Goal: Task Accomplishment & Management: Manage account settings

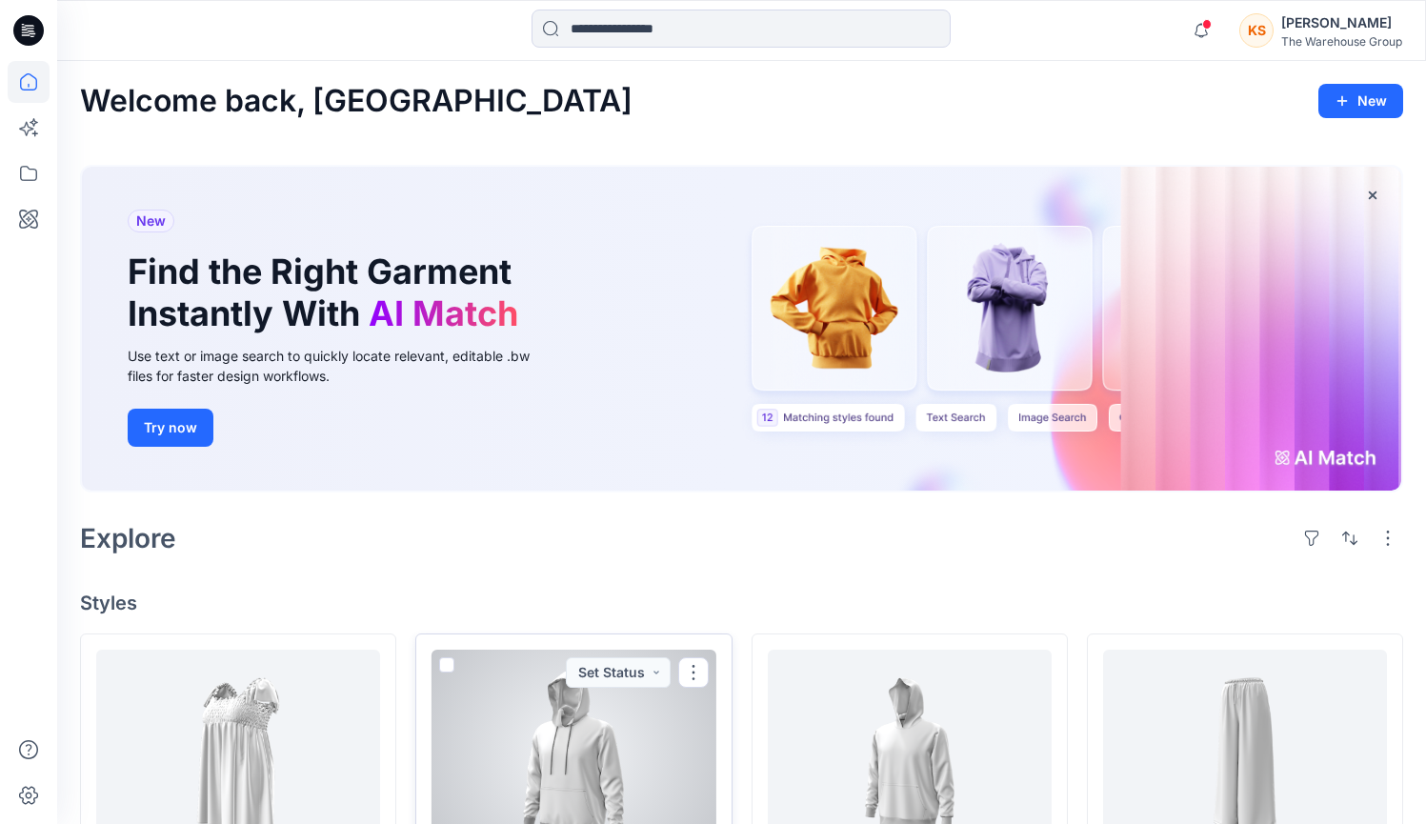
scroll to position [372, 0]
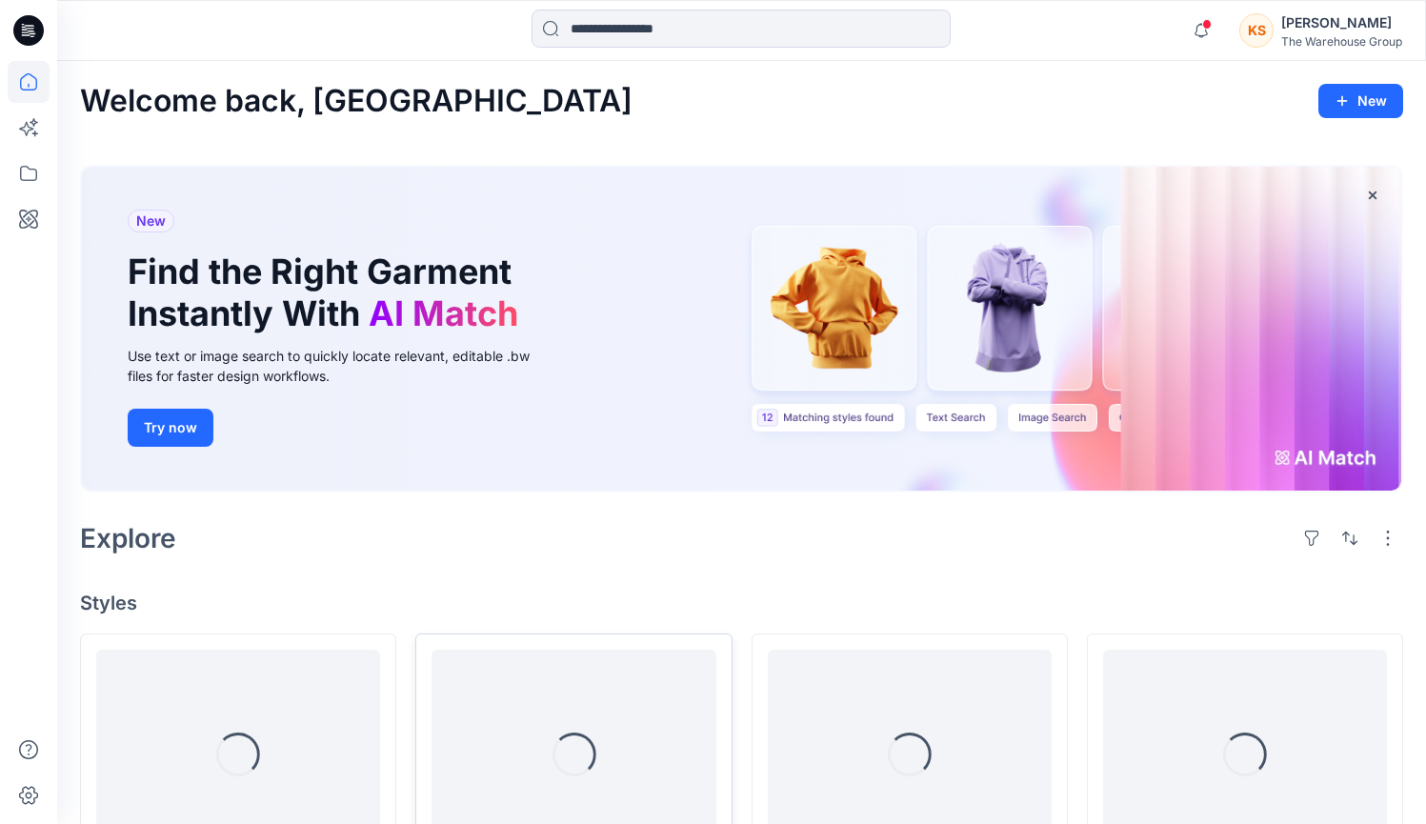
scroll to position [321, 0]
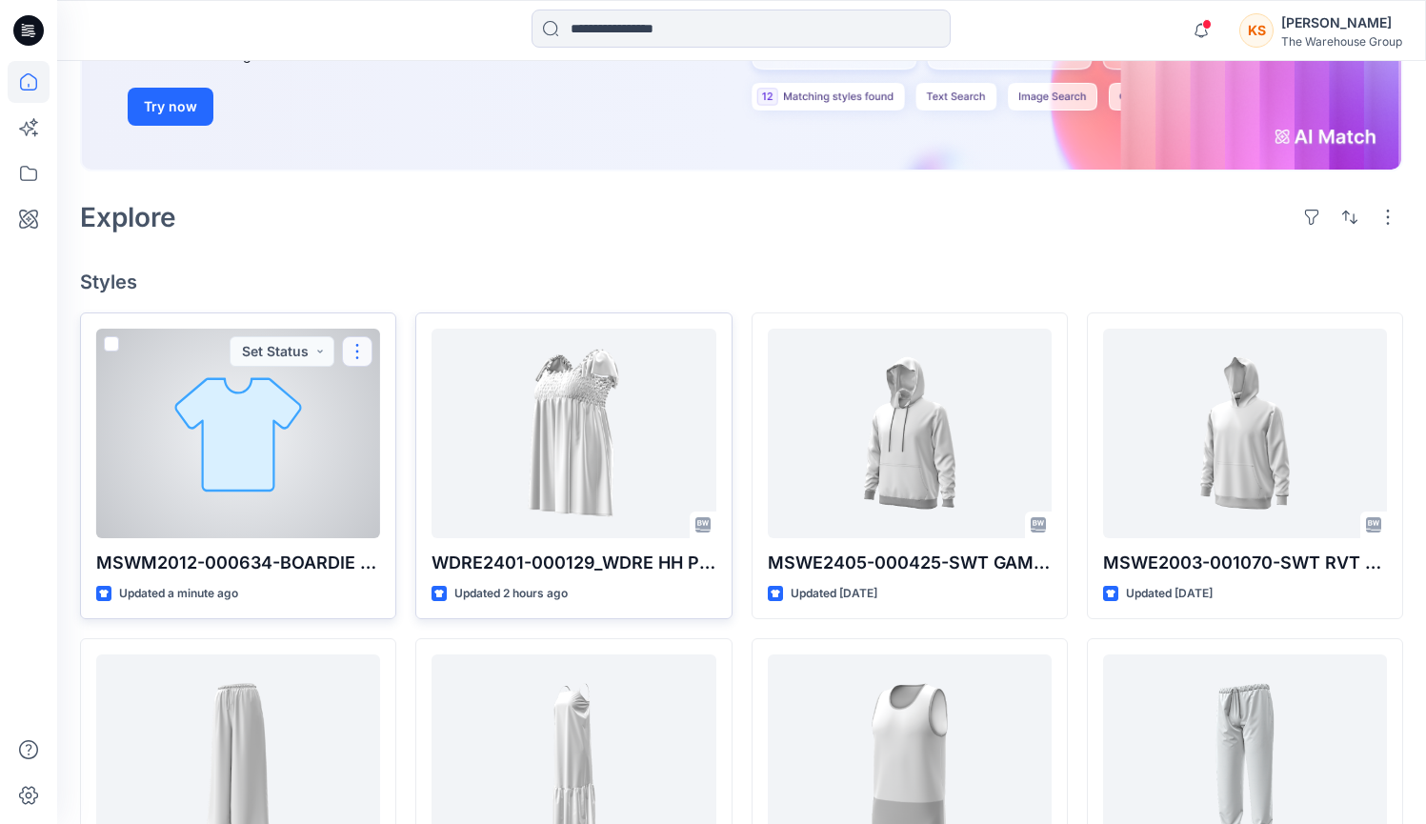
click at [366, 350] on button "button" at bounding box center [357, 351] width 30 height 30
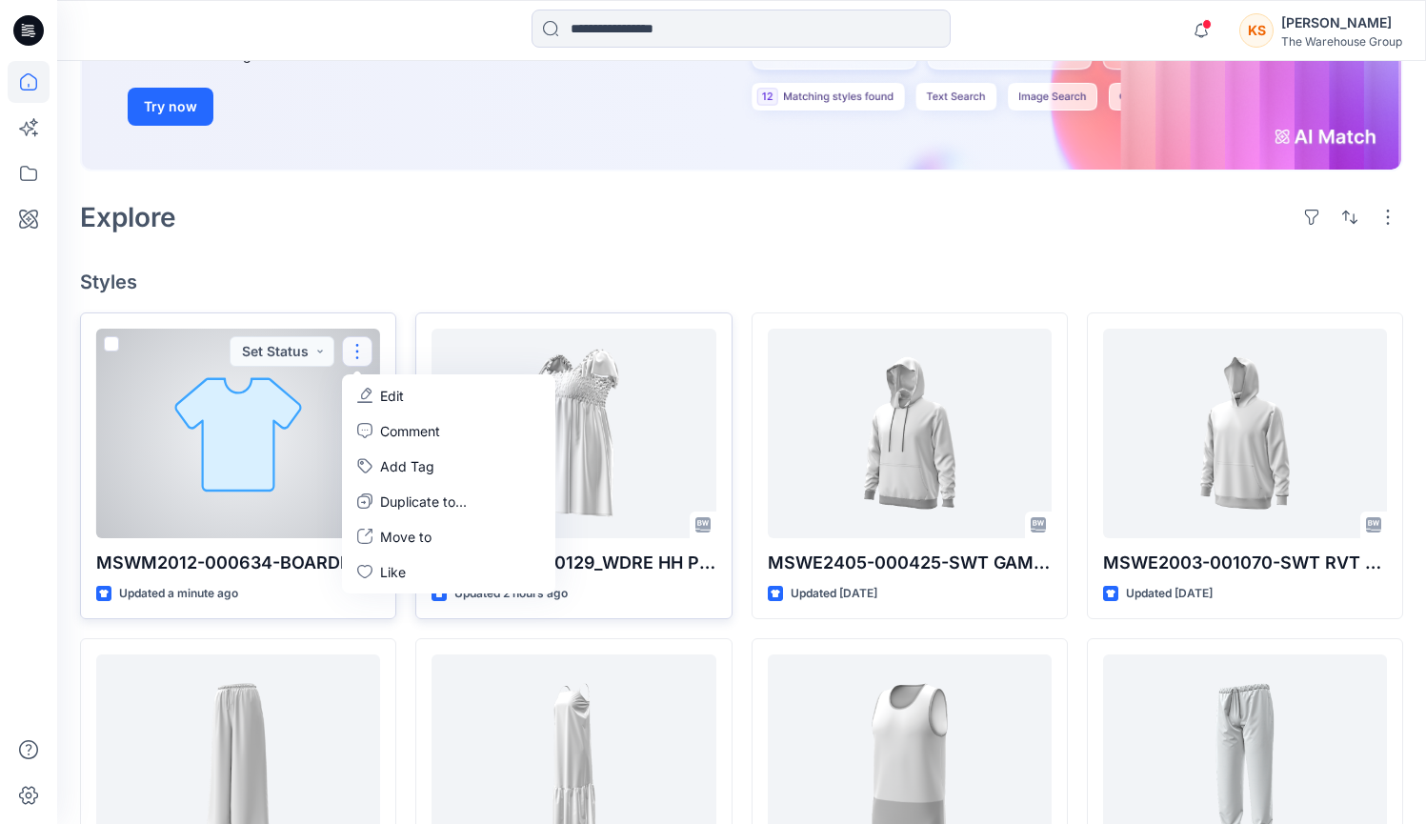
click at [252, 462] on div at bounding box center [238, 434] width 284 height 210
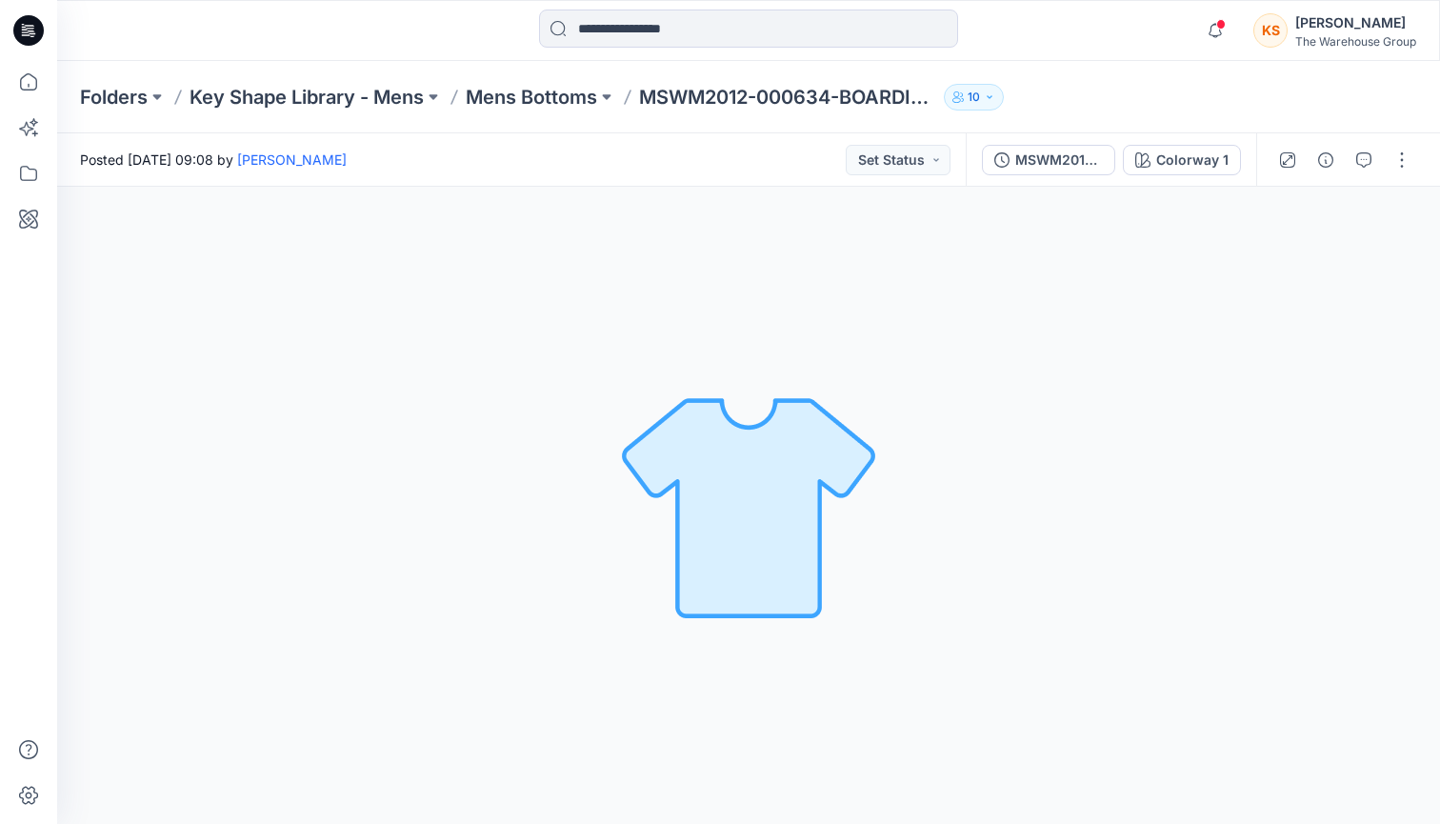
click at [1379, 160] on div at bounding box center [1344, 159] width 176 height 53
click at [1398, 160] on button "button" at bounding box center [1402, 160] width 30 height 30
click at [1292, 247] on button "Edit" at bounding box center [1321, 257] width 175 height 35
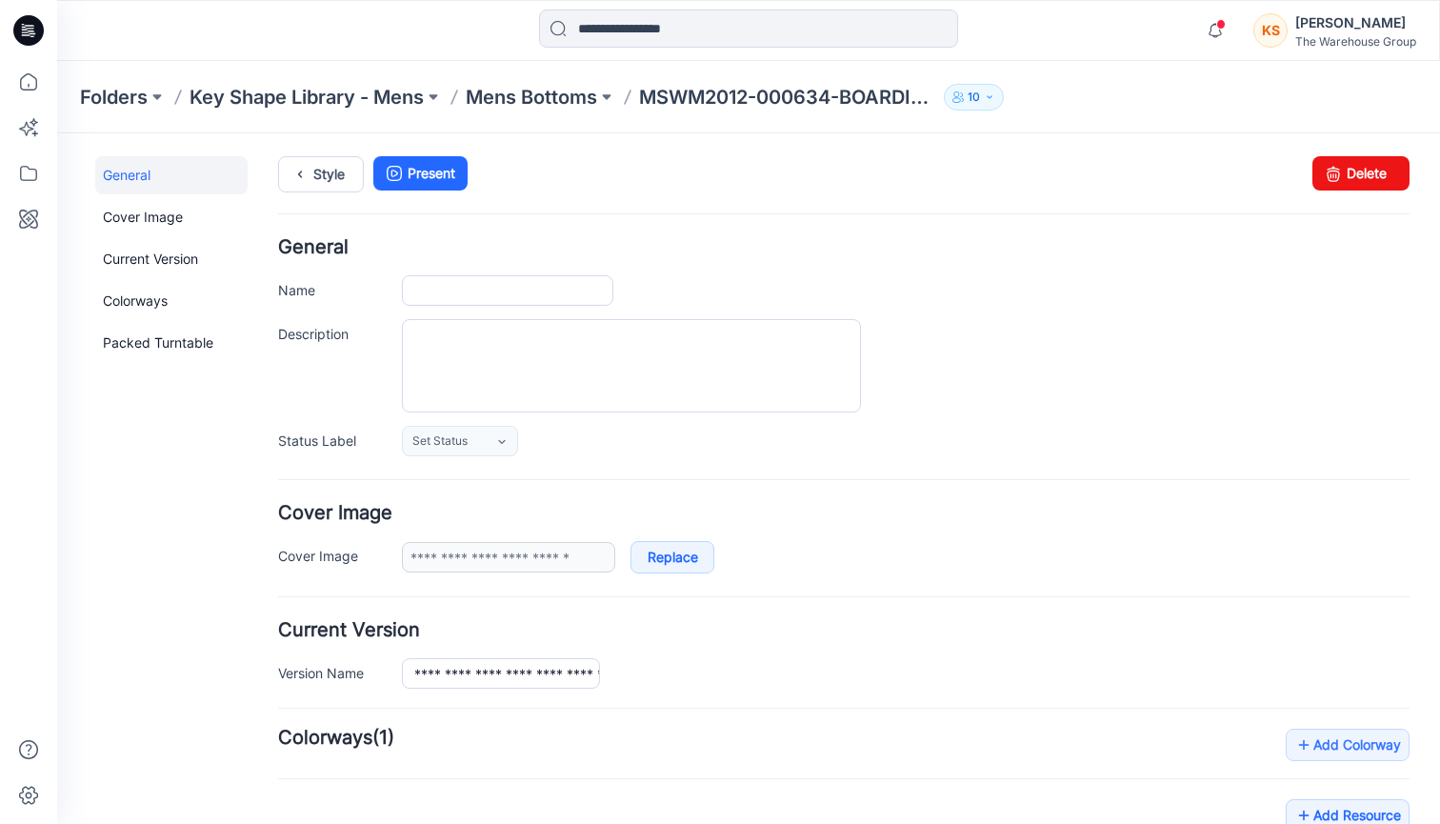
type input "**********"
click at [1349, 176] on link "Delete" at bounding box center [1360, 173] width 97 height 34
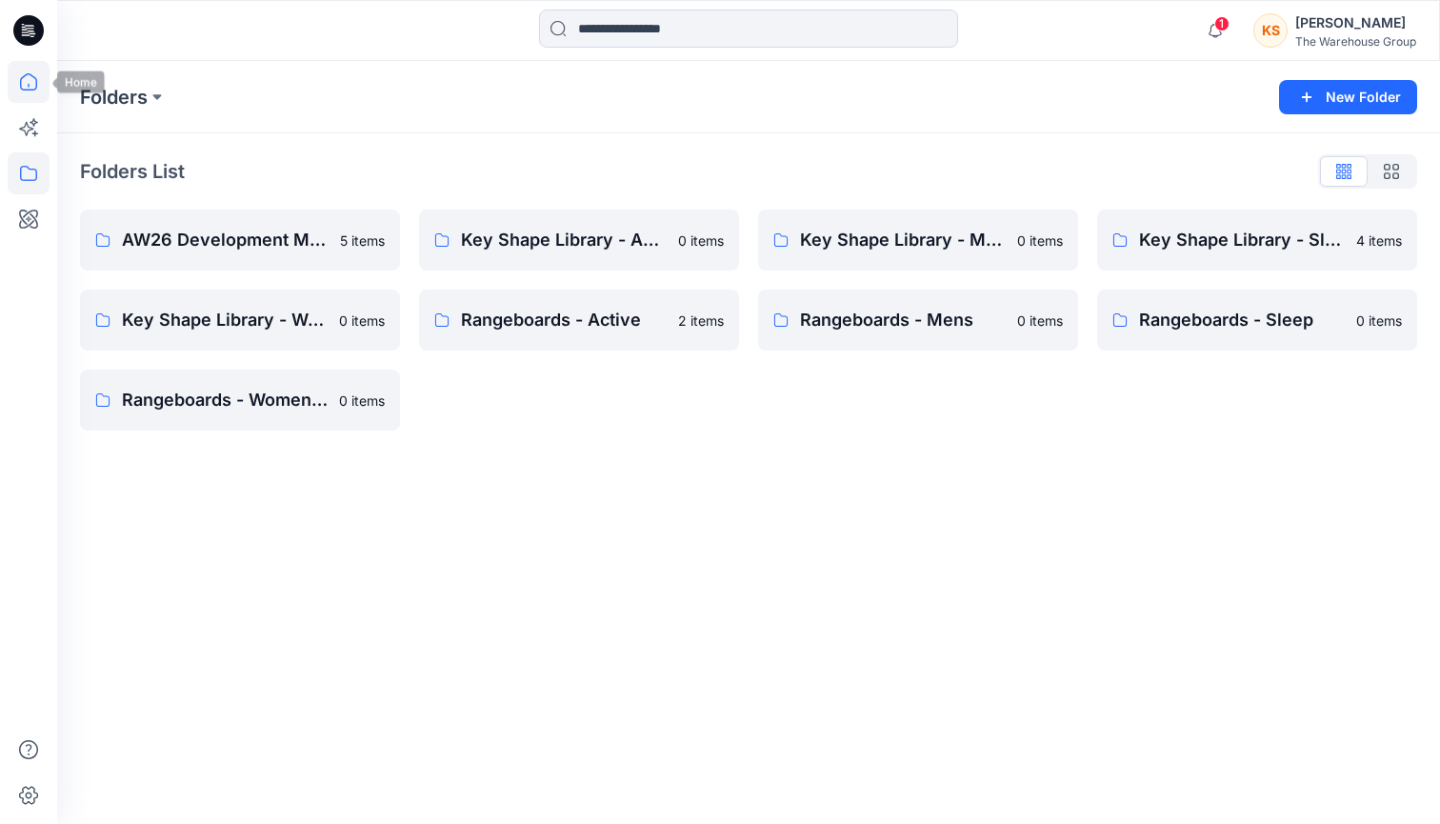
click at [20, 81] on icon at bounding box center [29, 82] width 42 height 42
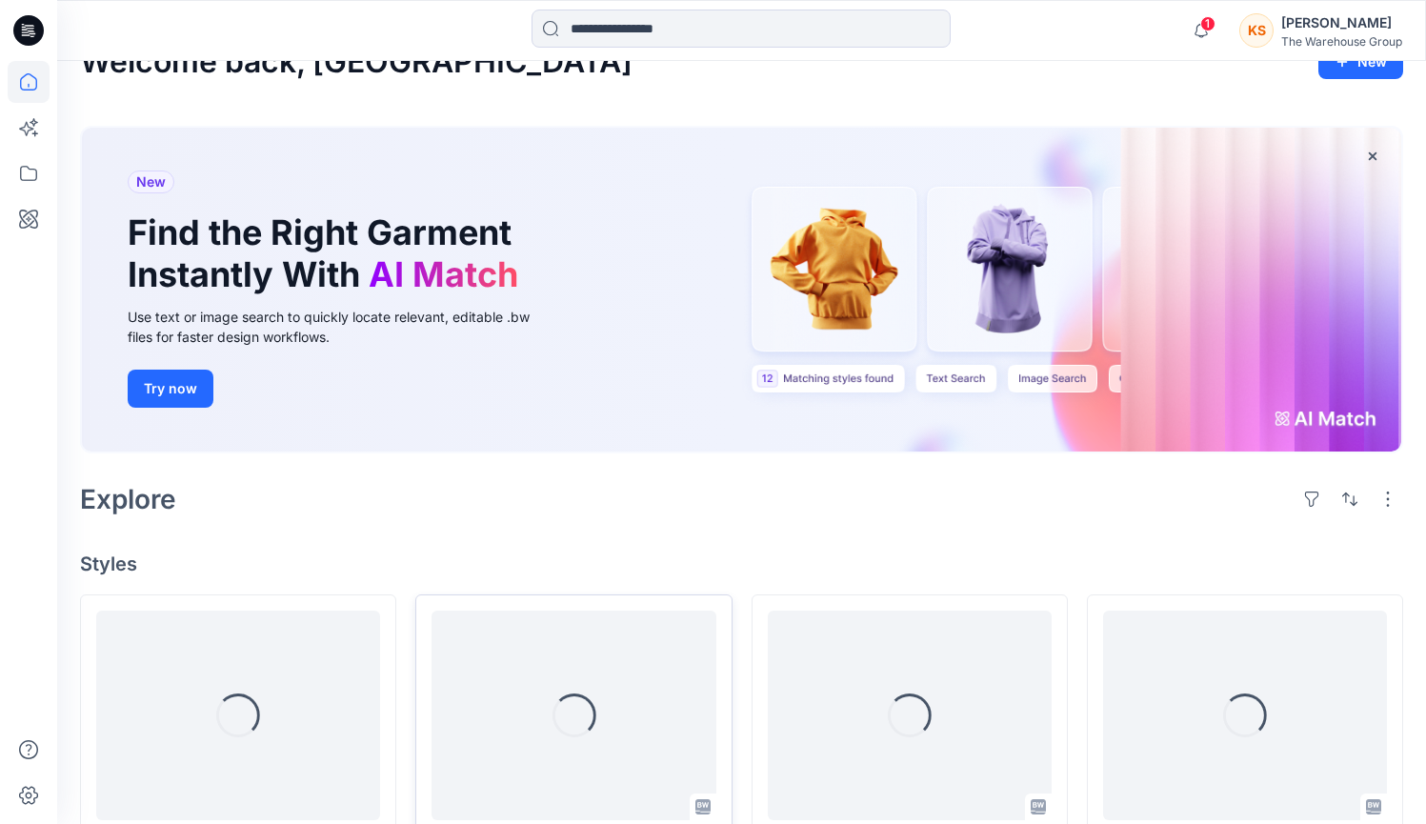
scroll to position [370, 0]
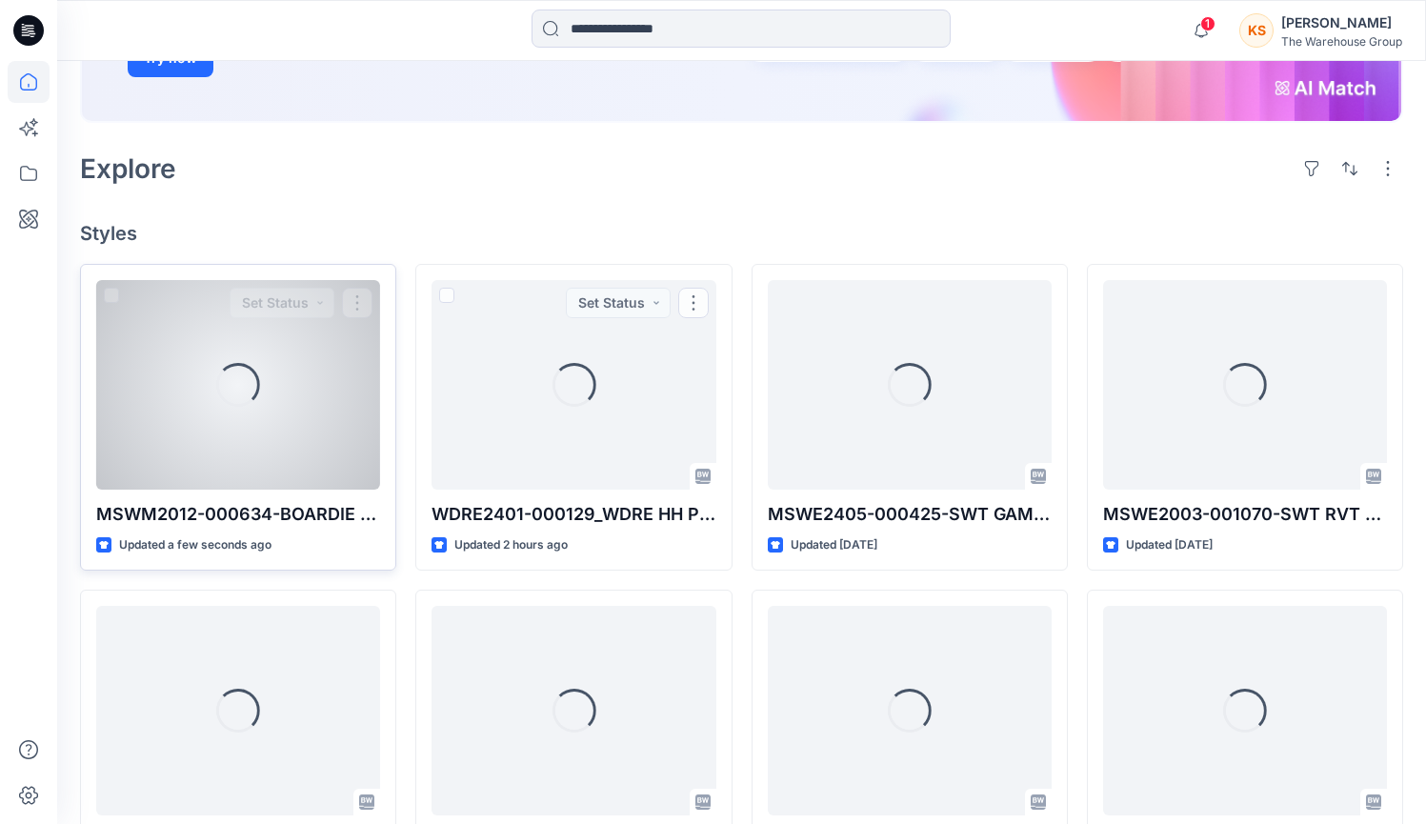
click at [321, 442] on div "Loading..." at bounding box center [238, 385] width 284 height 210
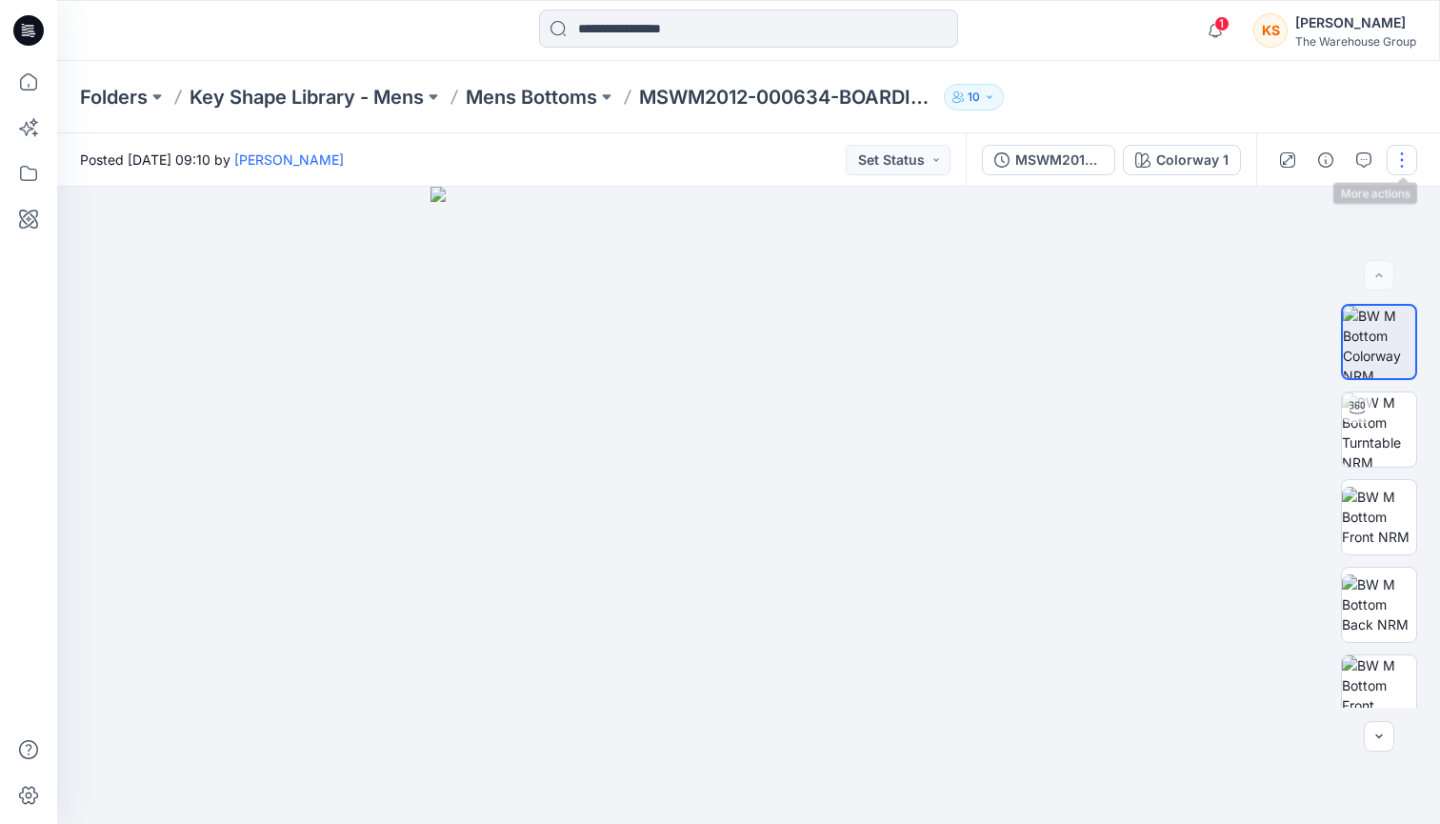
click at [1395, 161] on button "button" at bounding box center [1402, 160] width 30 height 30
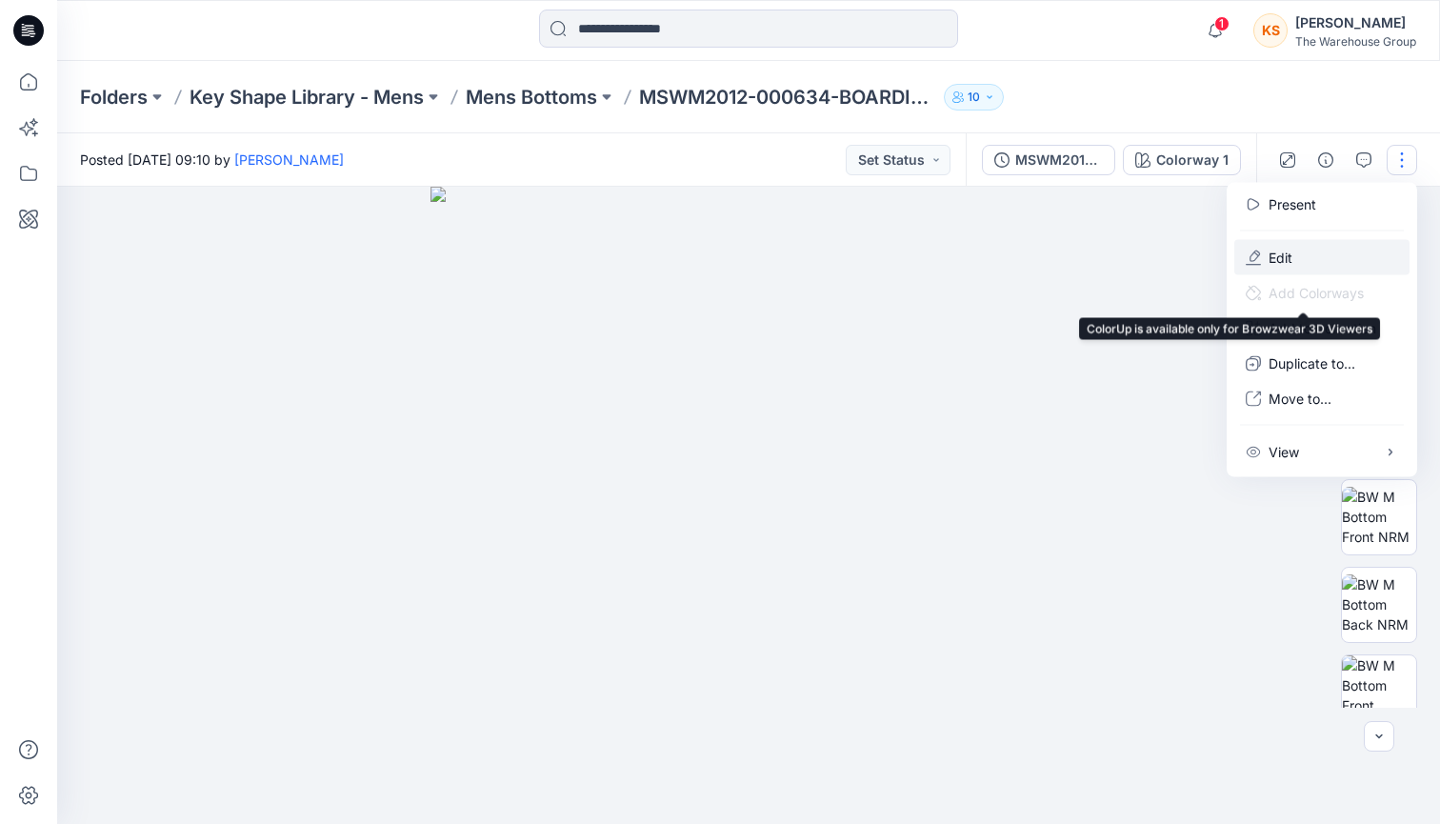
click at [1277, 253] on p "Edit" at bounding box center [1280, 258] width 24 height 20
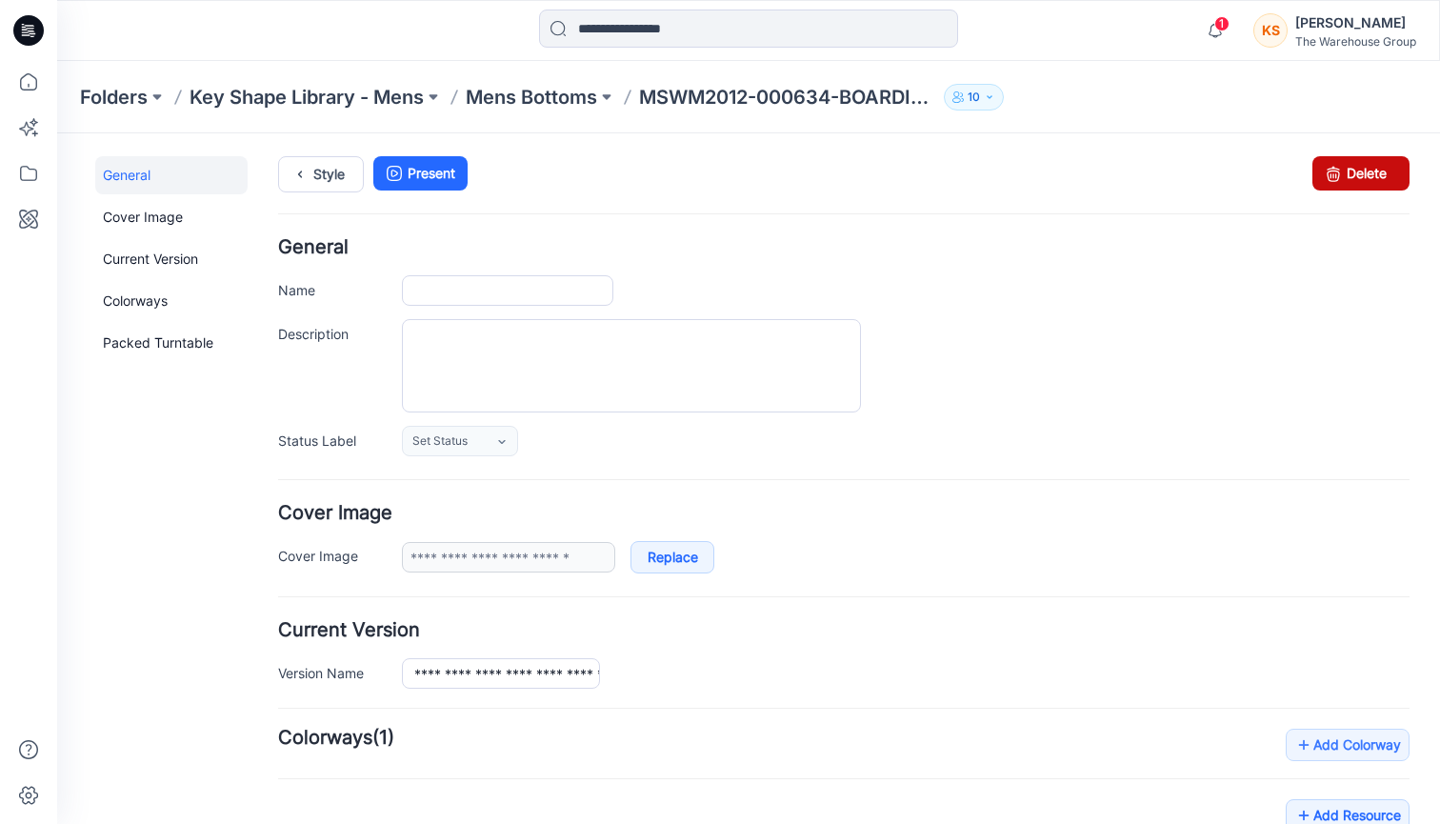
type input "**********"
drag, startPoint x: 1337, startPoint y: 174, endPoint x: 952, endPoint y: 373, distance: 433.2
click at [1337, 174] on link "Delete" at bounding box center [1360, 173] width 97 height 34
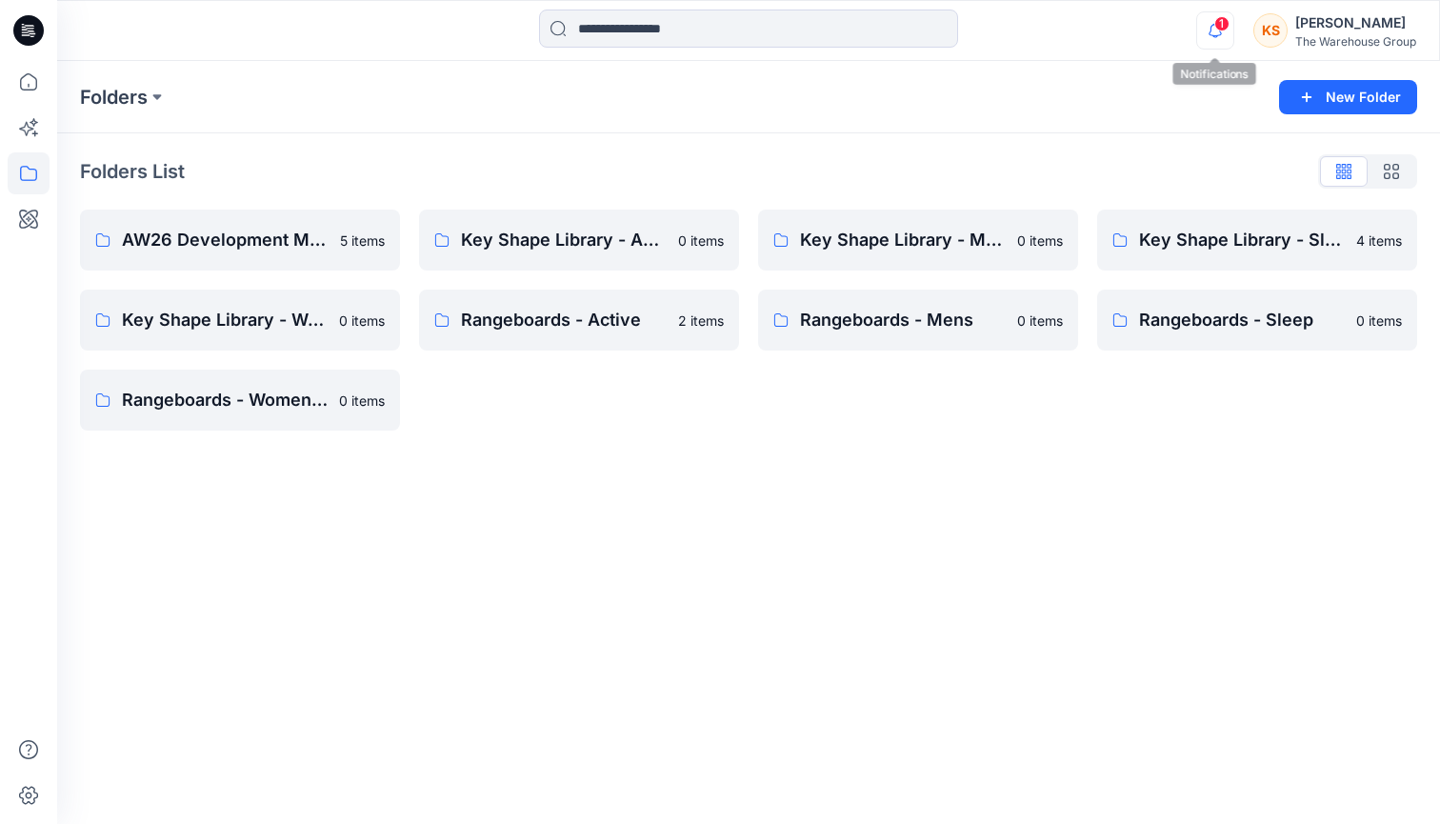
click at [1209, 29] on icon "button" at bounding box center [1215, 30] width 36 height 38
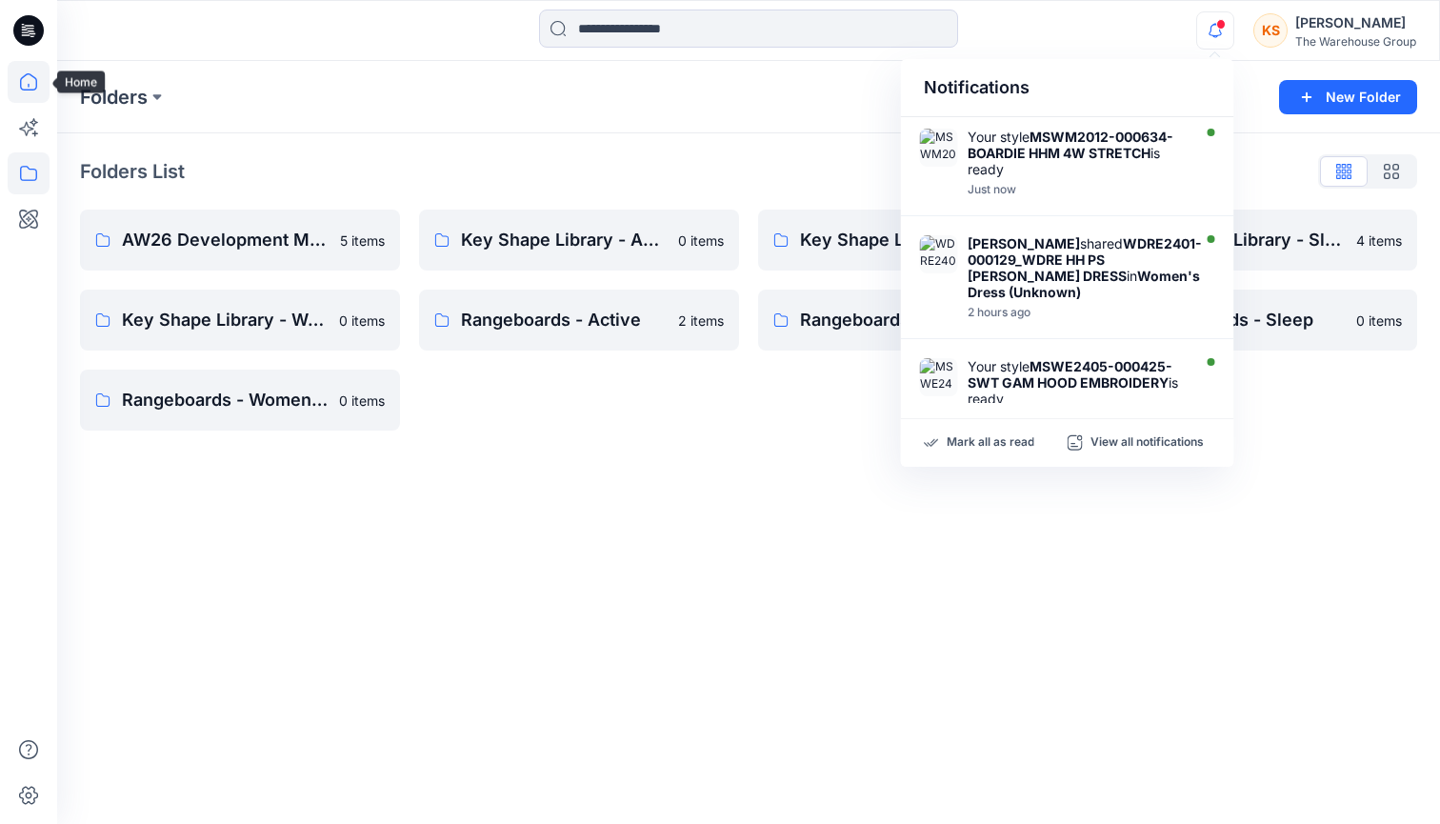
click at [15, 79] on icon at bounding box center [29, 82] width 42 height 42
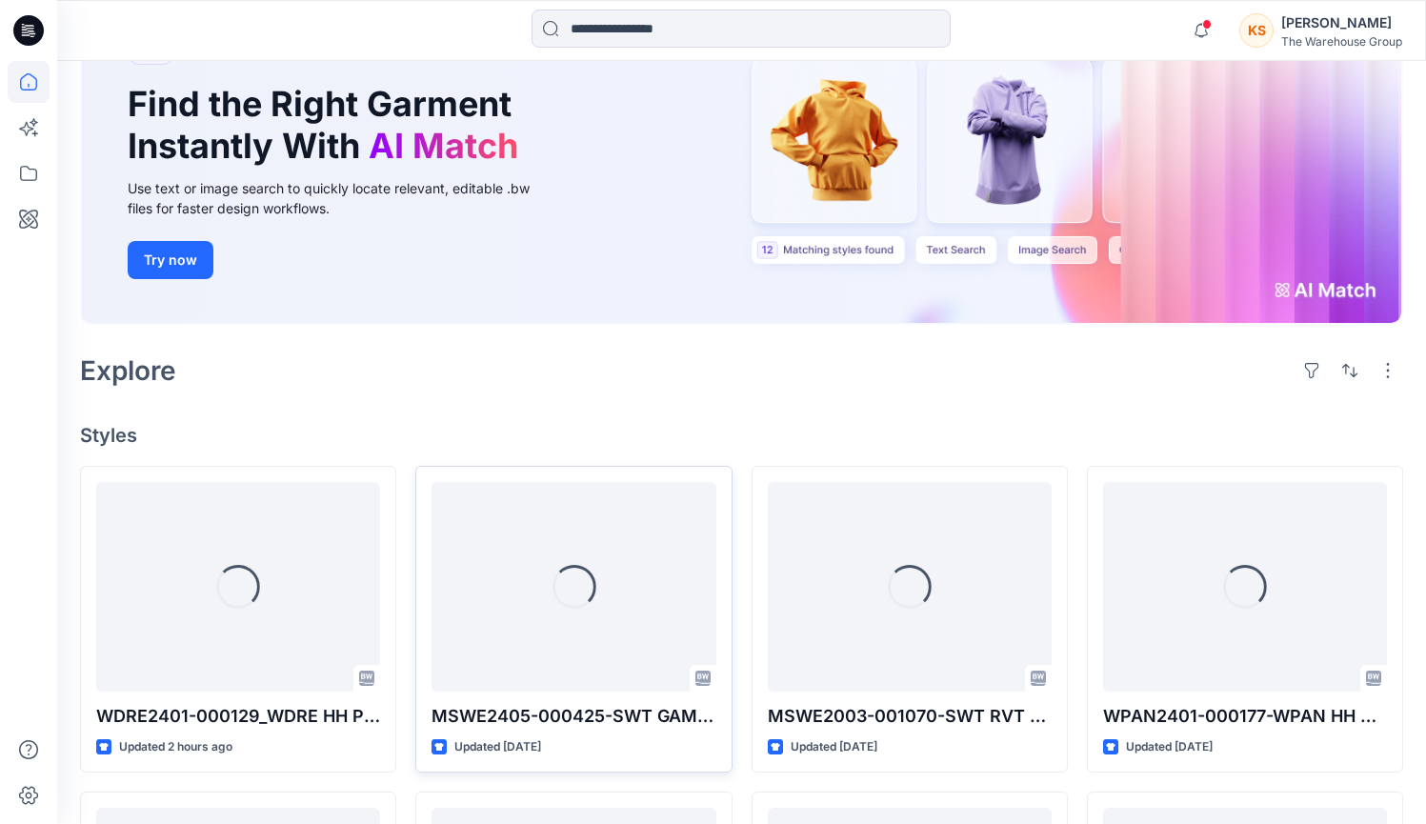
scroll to position [346, 0]
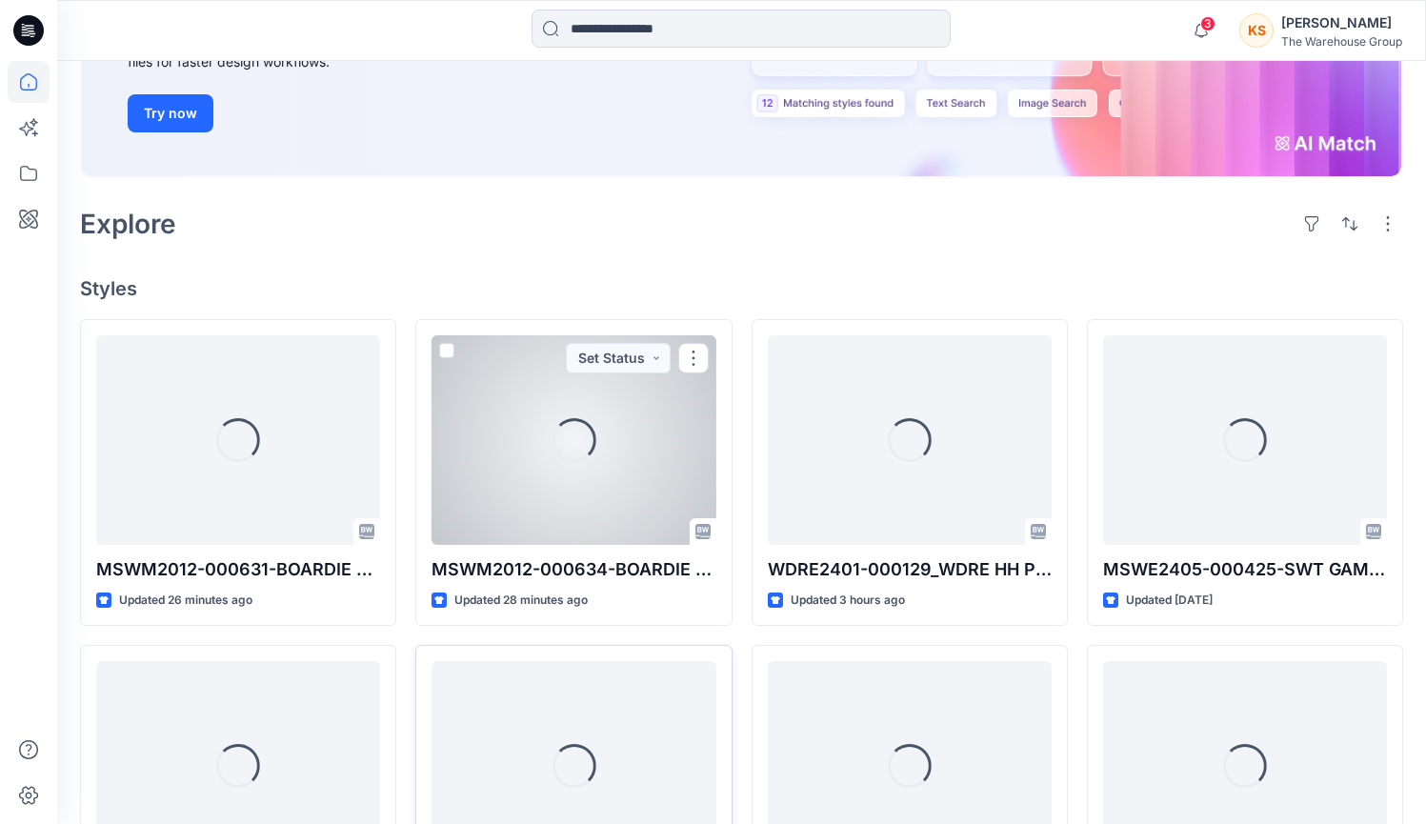
scroll to position [450, 0]
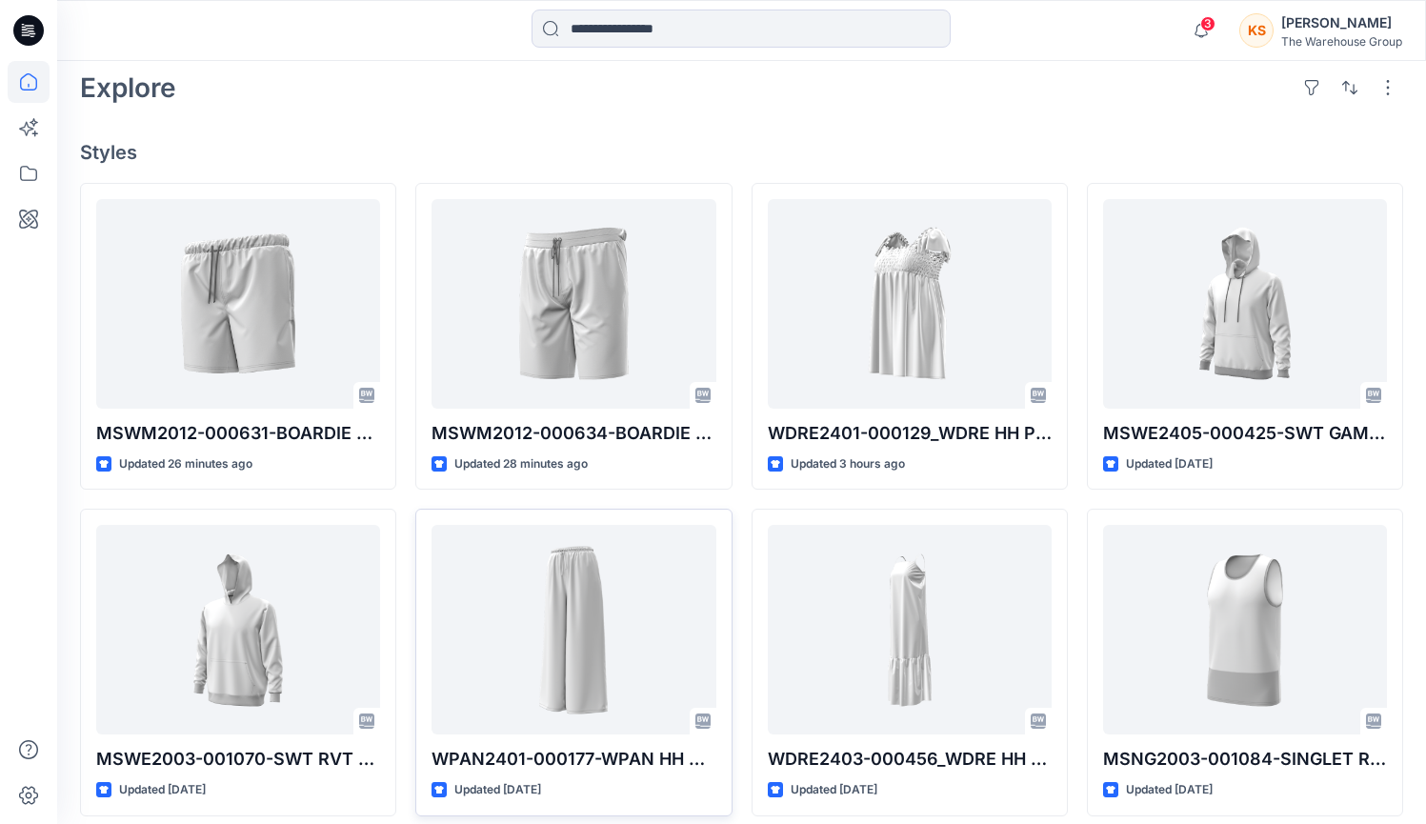
click at [1202, 24] on span "3" at bounding box center [1207, 23] width 15 height 15
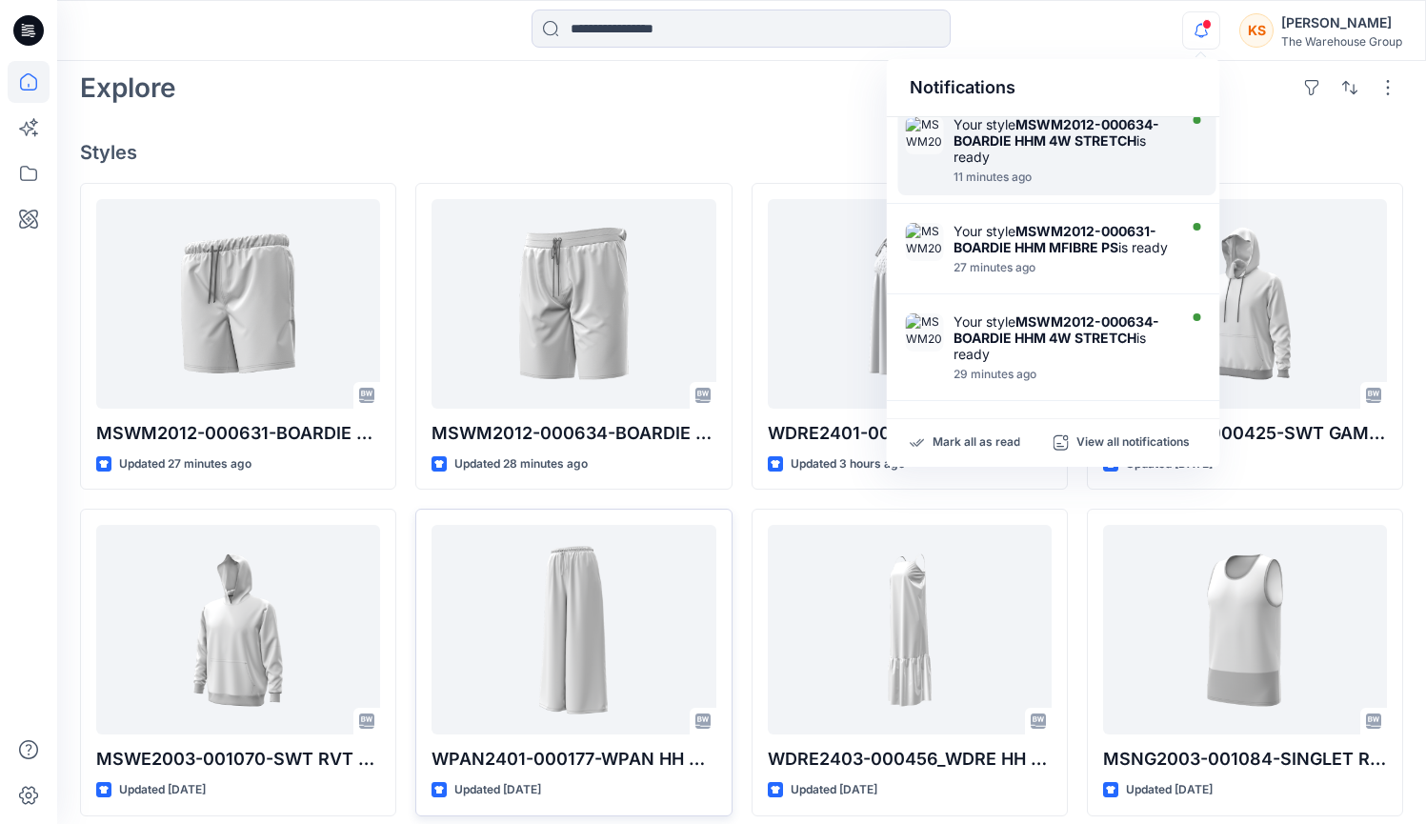
scroll to position [80, 0]
